Goal: Information Seeking & Learning: Learn about a topic

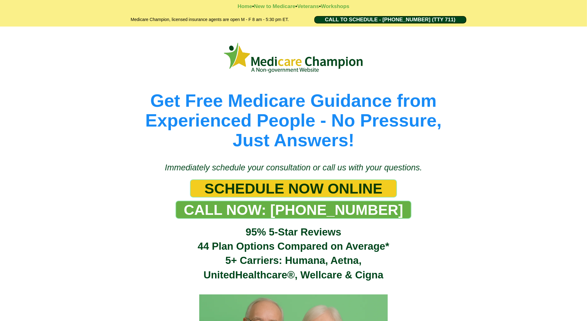
click at [54, 52] on div "Get Free Medicare Guidance from Experienced People - No Pressure, Just Answers!" at bounding box center [293, 92] width 587 height 130
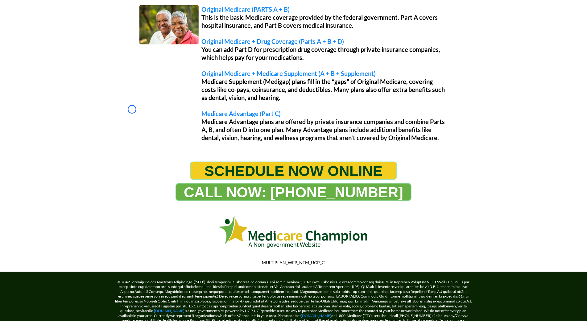
scroll to position [547, 0]
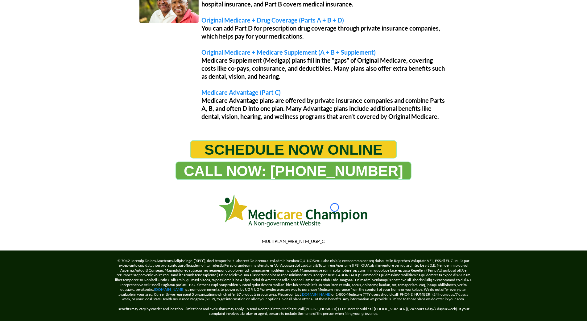
click at [54, 52] on div "Understanding Your Medicare Options Original Medicare (PARTS A + B) This is the…" at bounding box center [293, 42] width 587 height 183
click at [36, 61] on div "Understanding Your Medicare Options Original Medicare (PARTS A + B) This is the…" at bounding box center [293, 42] width 587 height 183
click at [31, 48] on div "Understanding Your Medicare Options Original Medicare (PARTS A + B) This is the…" at bounding box center [293, 42] width 587 height 183
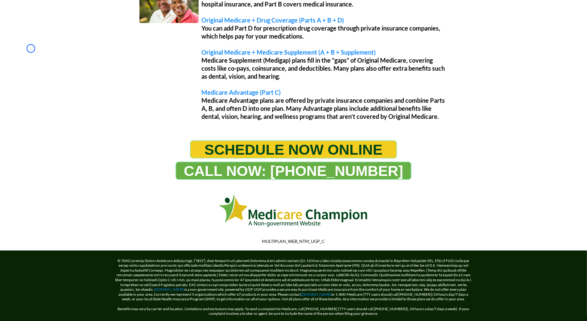
scroll to position [0, 0]
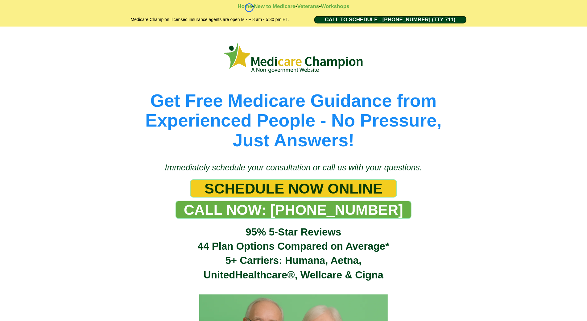
click at [252, 8] on strong "•" at bounding box center [253, 6] width 2 height 6
click at [58, 37] on div "Get Free Medicare Guidance from Experienced People - No Pressure, Just Answers!" at bounding box center [293, 92] width 587 height 130
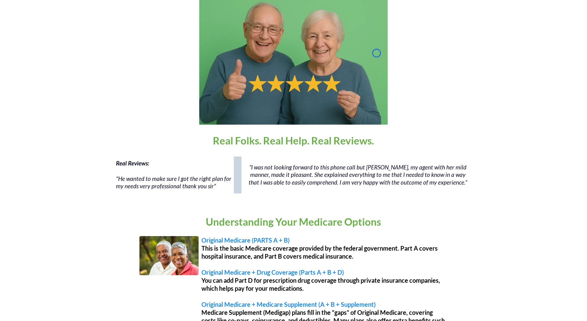
scroll to position [305, 0]
